Goal: Information Seeking & Learning: Learn about a topic

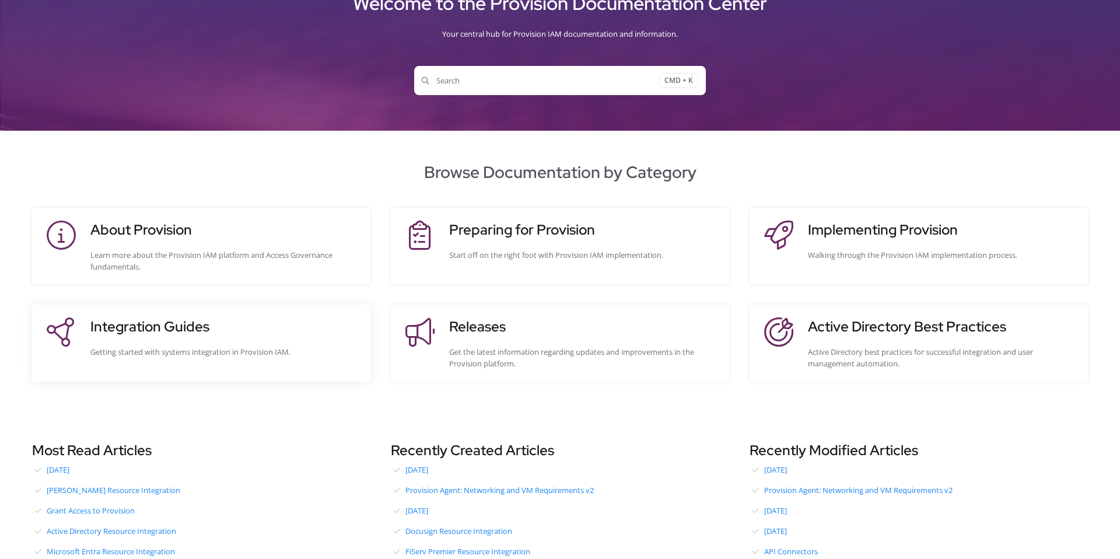
scroll to position [69, 0]
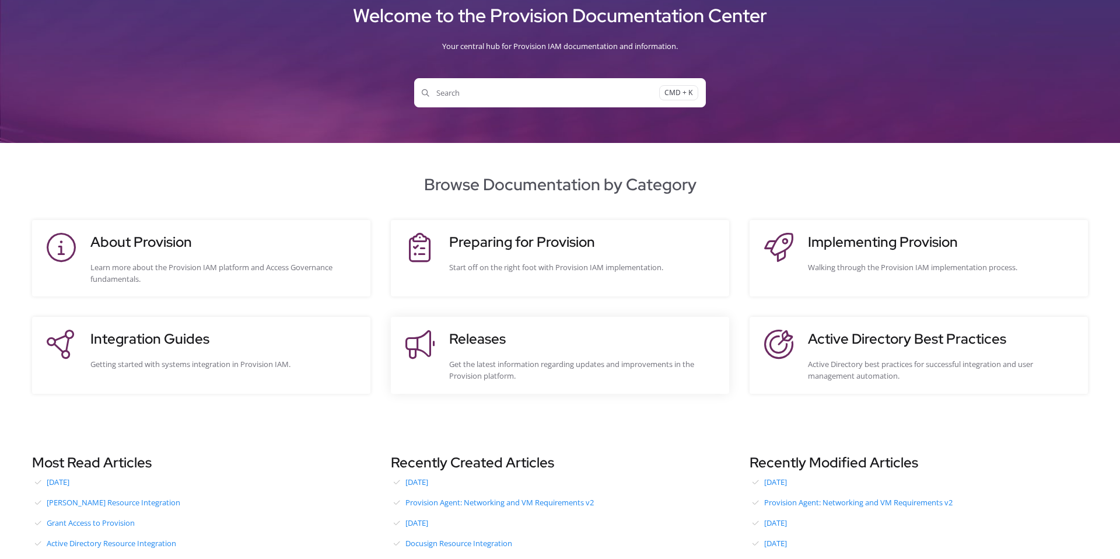
click at [498, 330] on h3 "Releases" at bounding box center [583, 338] width 268 height 21
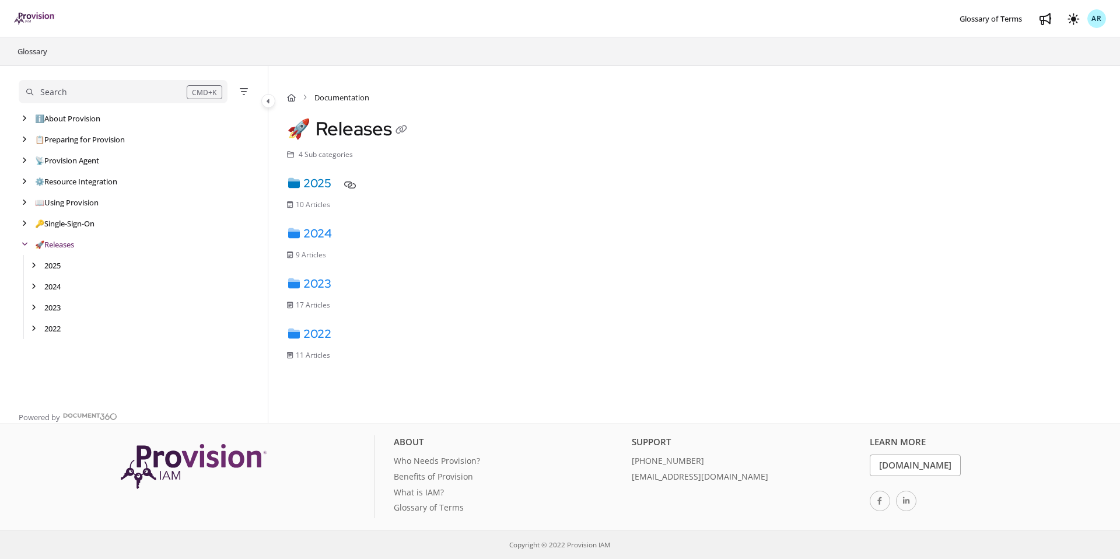
click at [321, 187] on link "2025" at bounding box center [309, 183] width 44 height 15
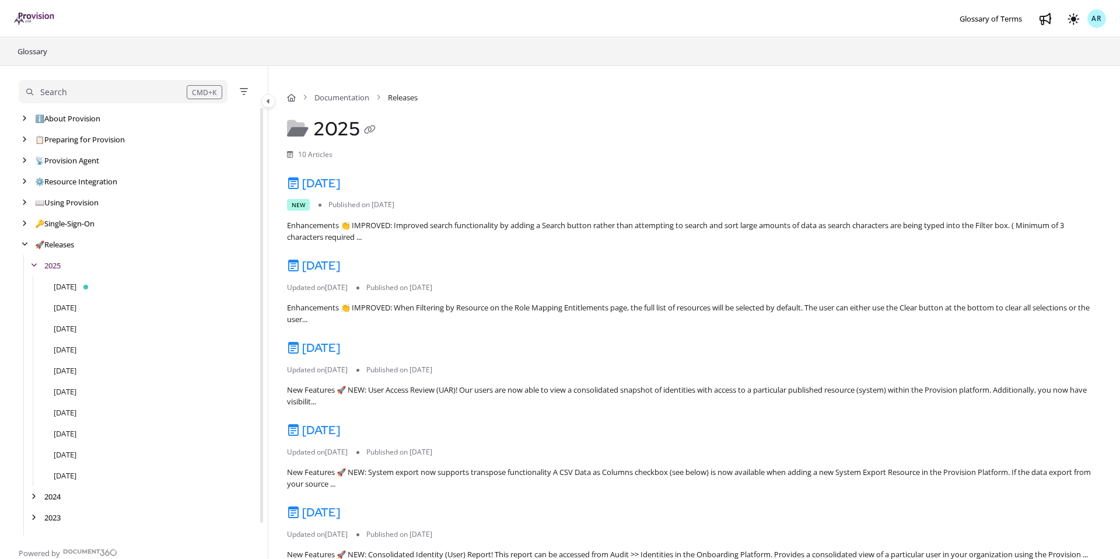
scroll to position [13, 0]
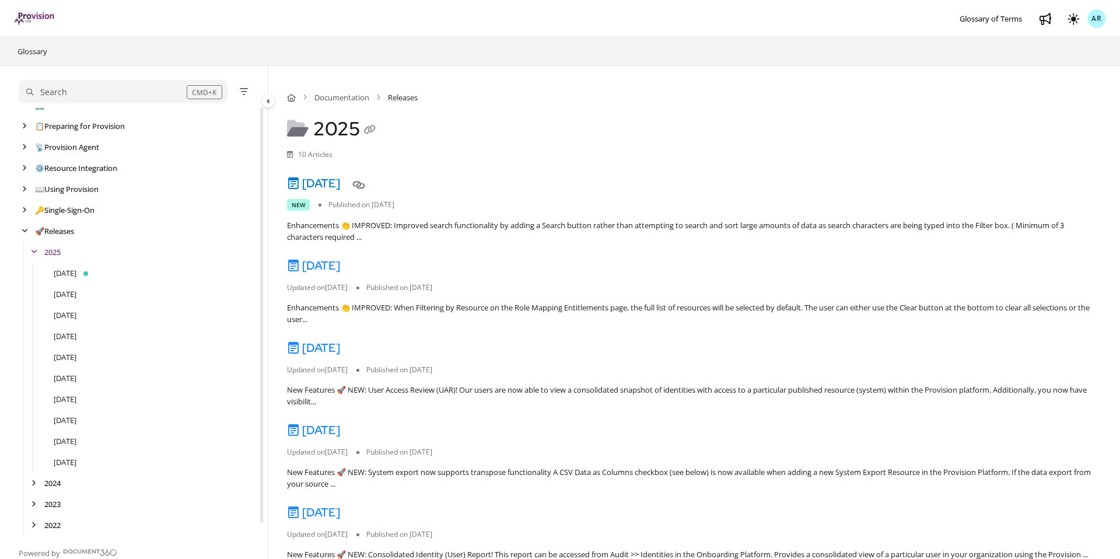
click at [336, 183] on link "[DATE]" at bounding box center [313, 183] width 53 height 15
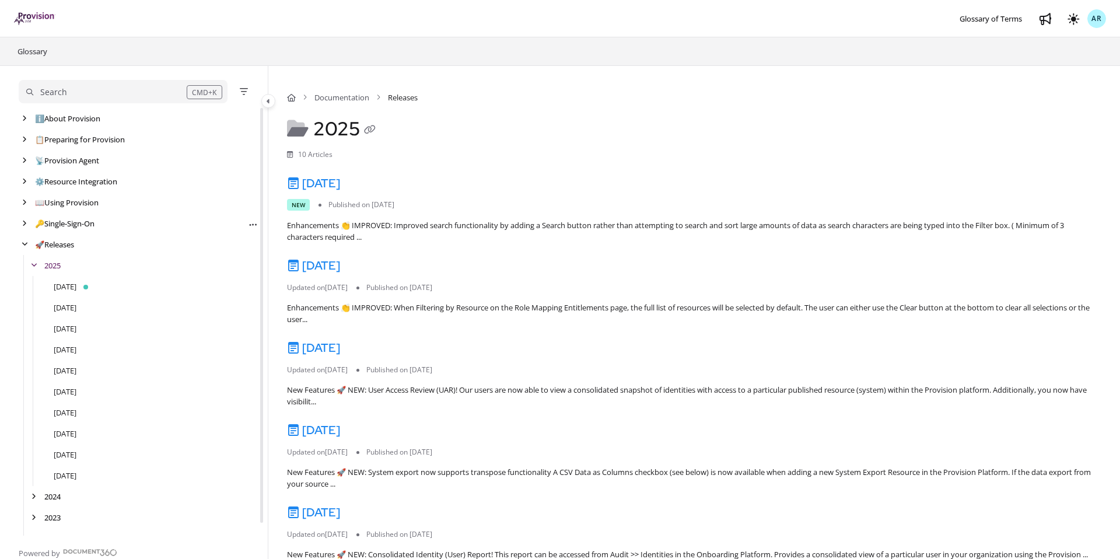
scroll to position [13, 0]
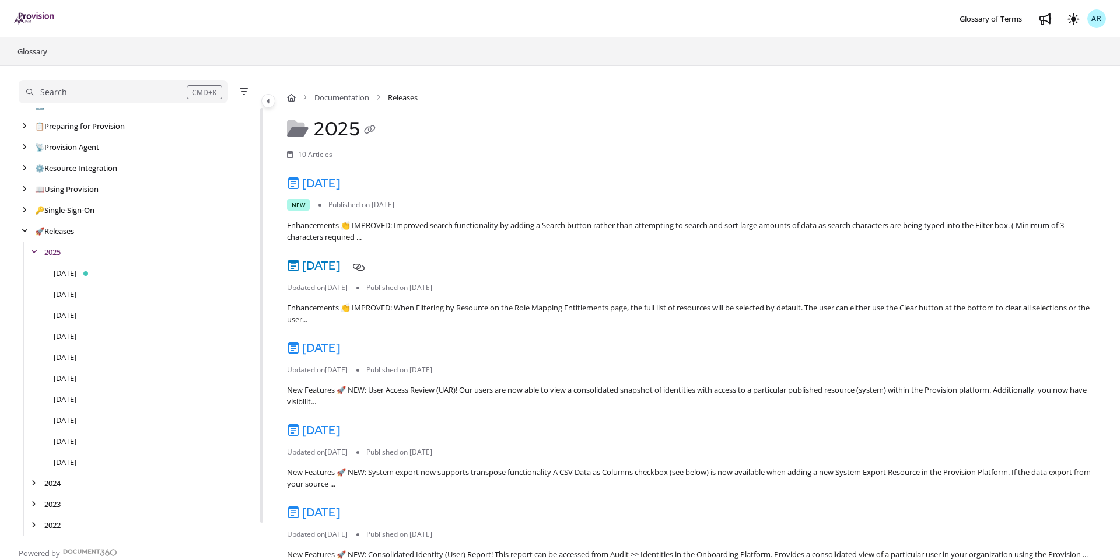
click at [335, 264] on link "[DATE]" at bounding box center [313, 265] width 53 height 15
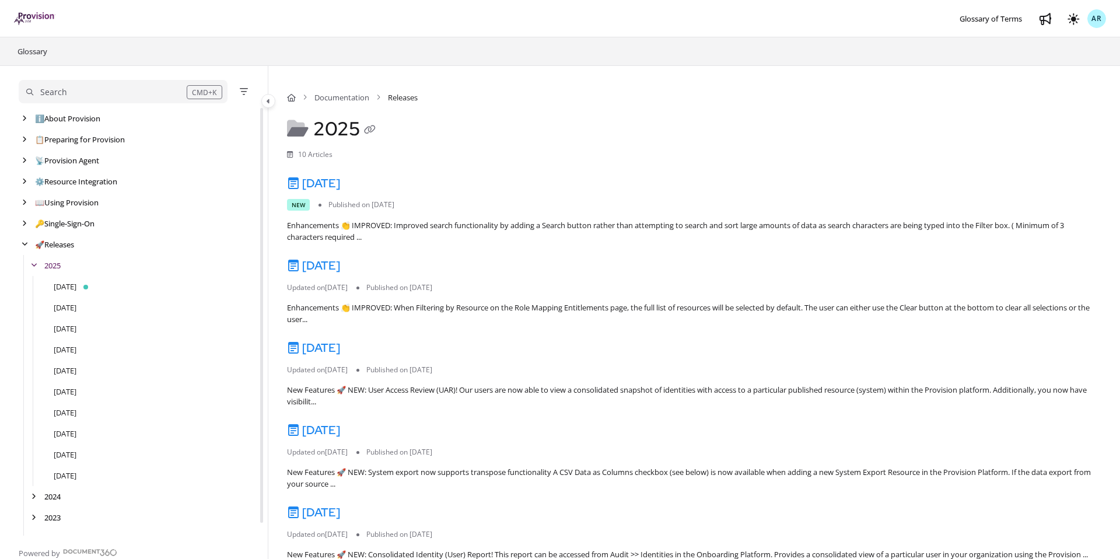
scroll to position [13, 0]
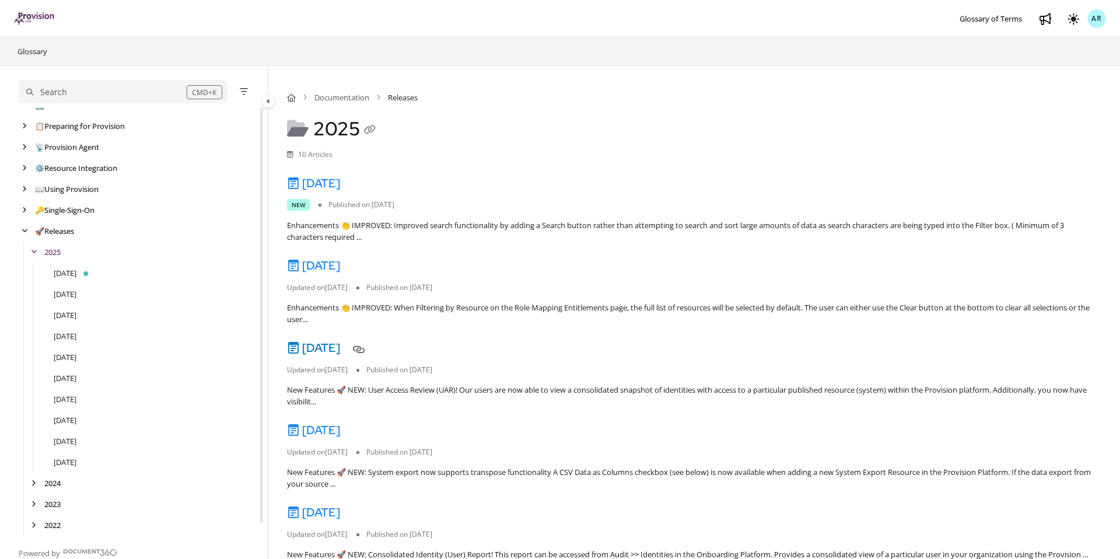
click at [319, 345] on link "[DATE]" at bounding box center [313, 347] width 53 height 15
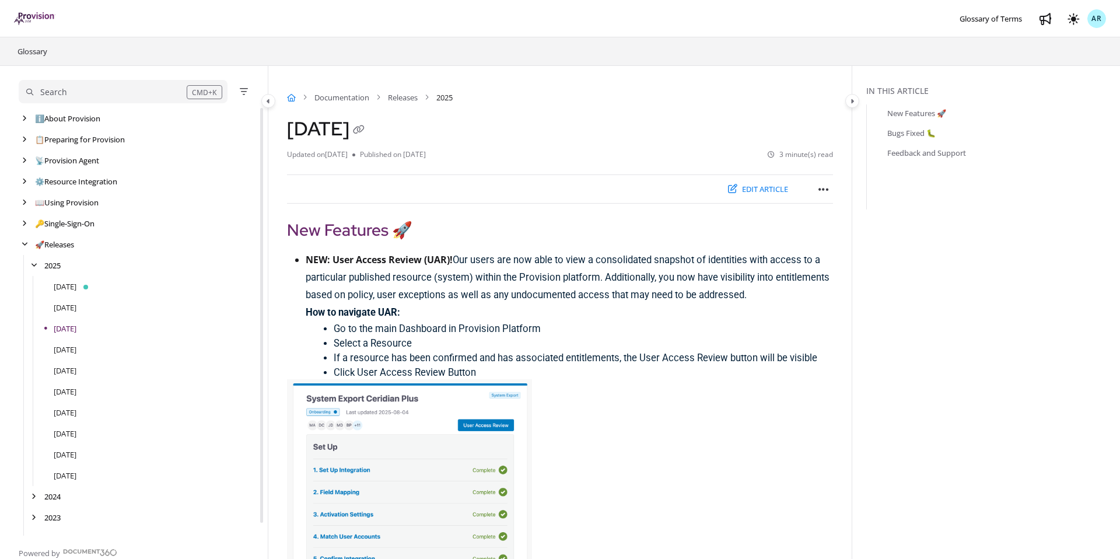
click at [295, 99] on icon "Home" at bounding box center [291, 98] width 9 height 8
